Goal: Information Seeking & Learning: Learn about a topic

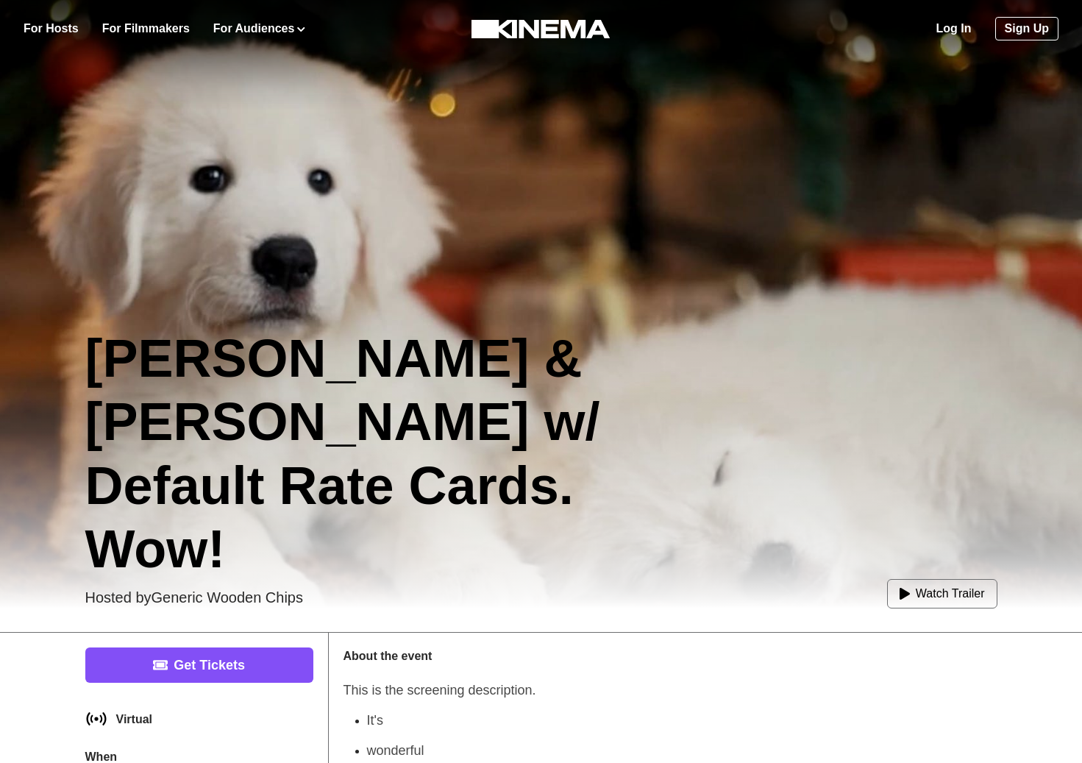
scroll to position [430, 0]
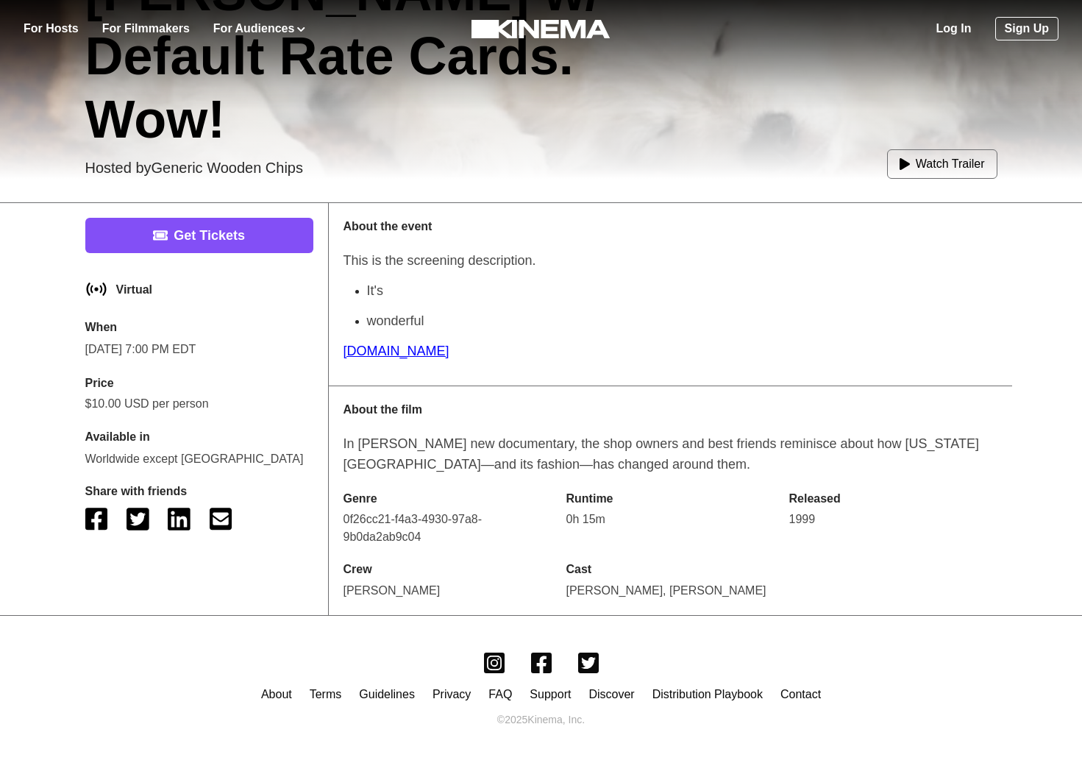
click at [368, 353] on link "[DOMAIN_NAME]" at bounding box center [397, 351] width 106 height 15
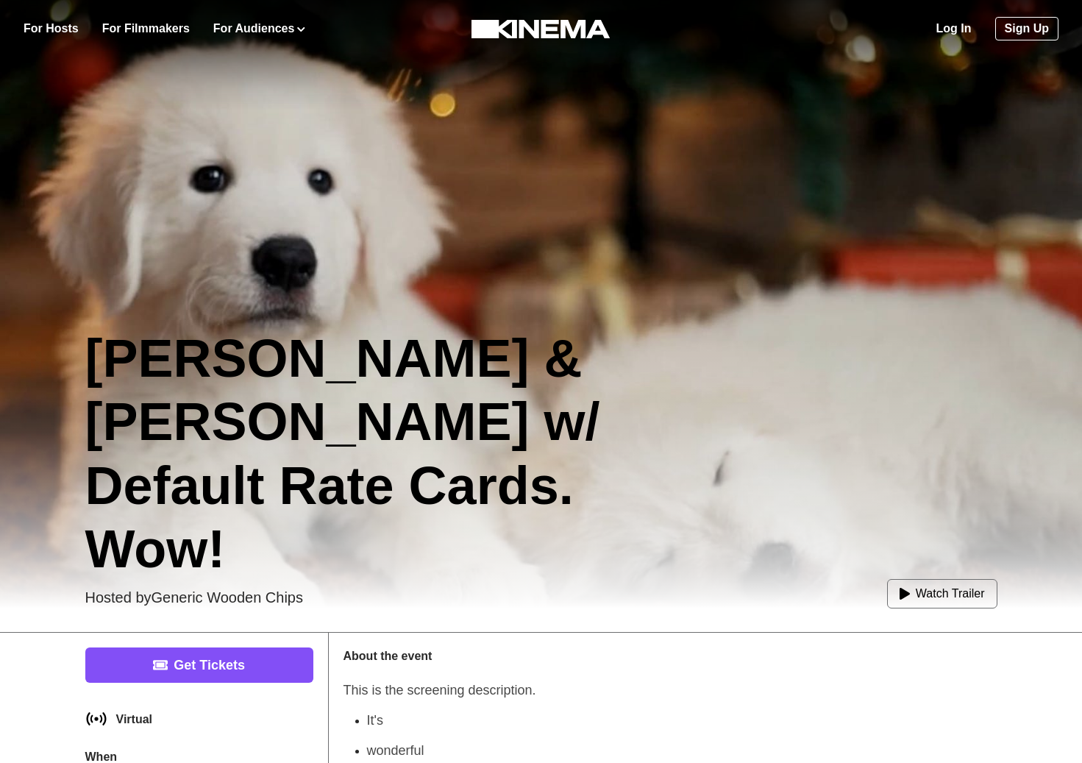
scroll to position [430, 0]
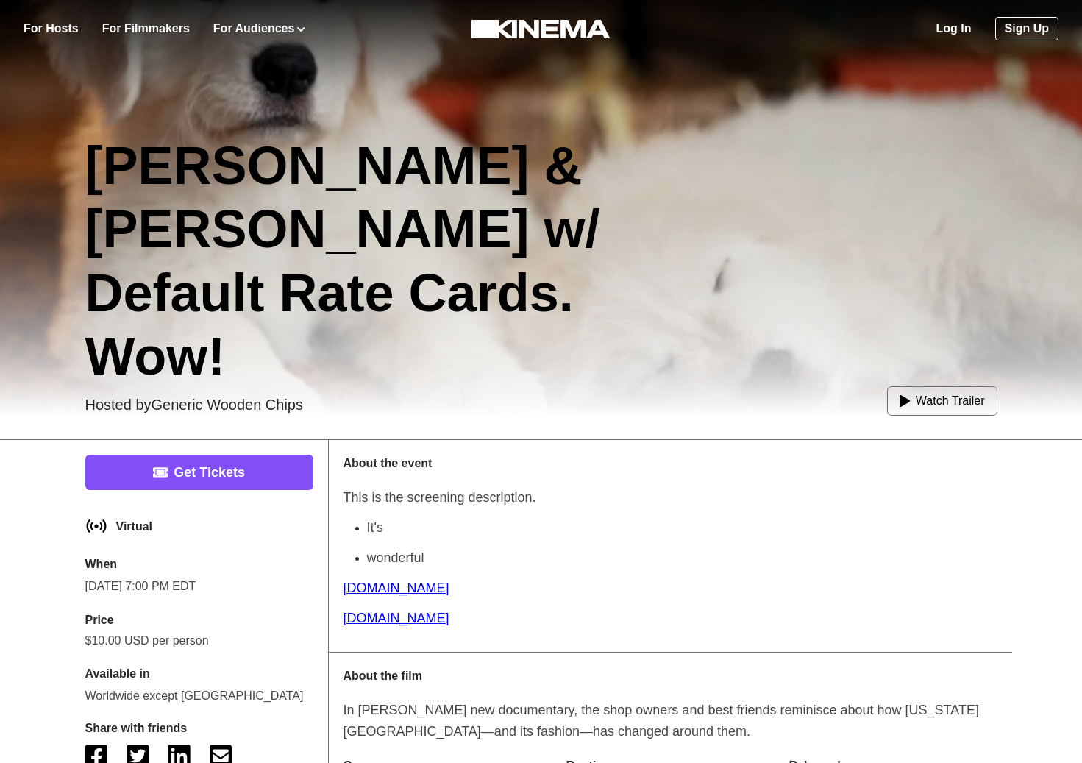
click at [362, 611] on link "lol.com" at bounding box center [397, 618] width 106 height 15
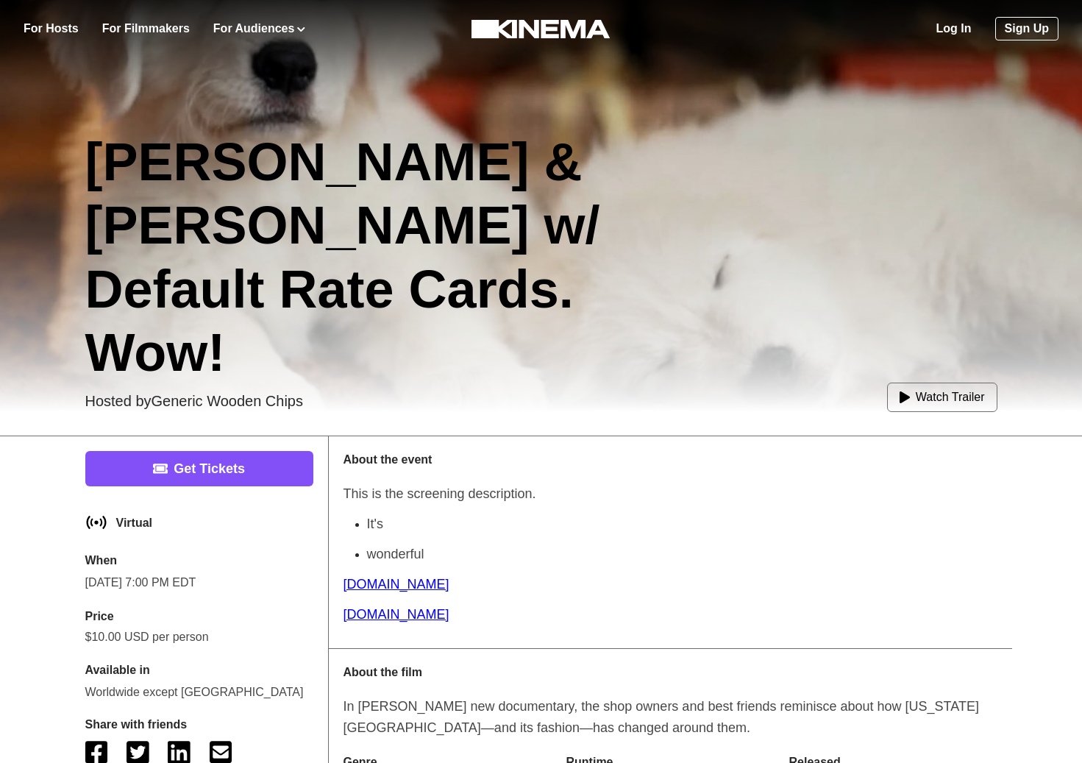
scroll to position [199, 0]
